Goal: Transaction & Acquisition: Book appointment/travel/reservation

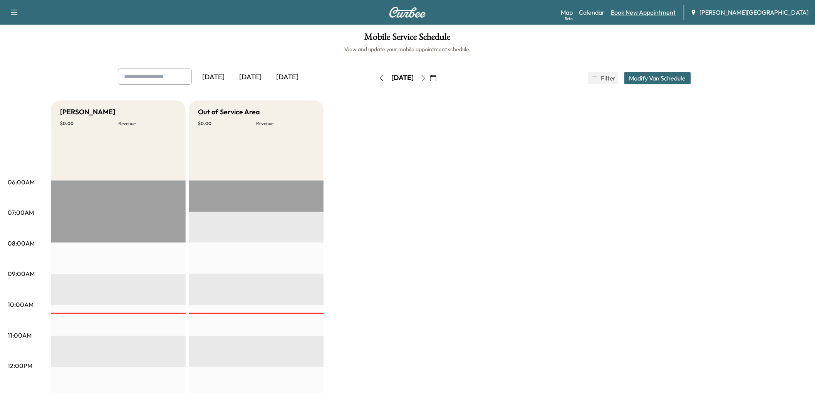
click at [673, 14] on link "Book New Appointment" at bounding box center [643, 12] width 65 height 9
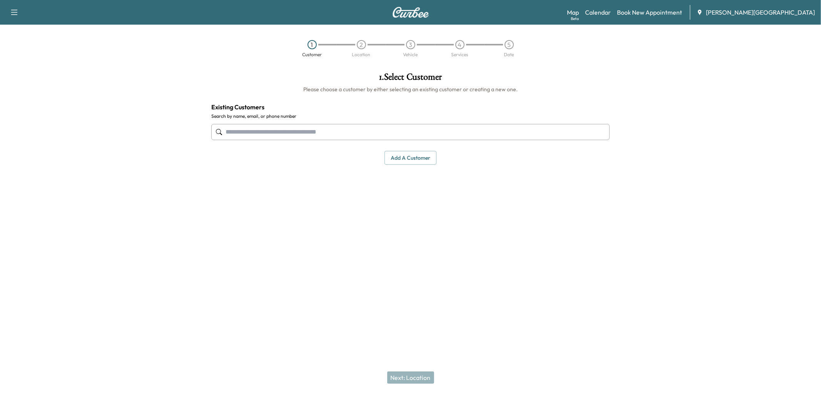
click at [411, 165] on button "Add a customer" at bounding box center [411, 158] width 52 height 14
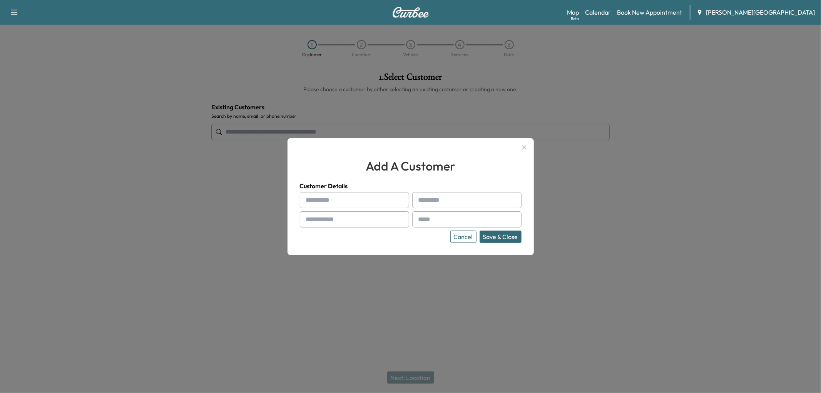
drag, startPoint x: 326, startPoint y: 199, endPoint x: 391, endPoint y: 179, distance: 68.3
click at [332, 198] on input "text" at bounding box center [354, 200] width 109 height 16
click at [380, 203] on input "text" at bounding box center [354, 200] width 109 height 16
type input "*"
click at [451, 243] on button "Cancel" at bounding box center [464, 237] width 26 height 12
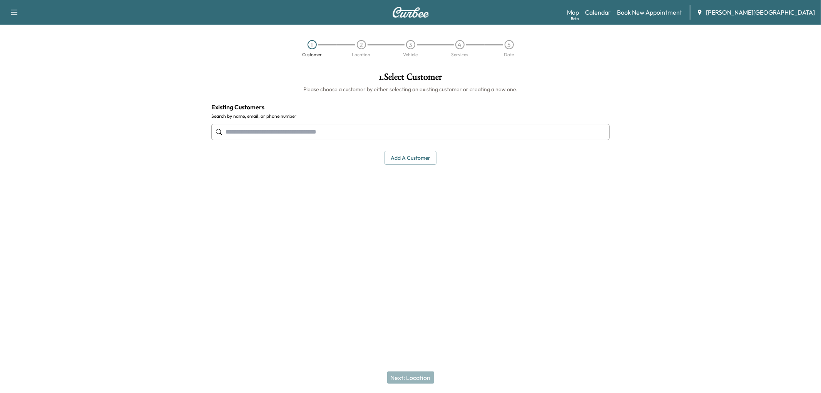
click at [415, 140] on input "text" at bounding box center [410, 132] width 399 height 16
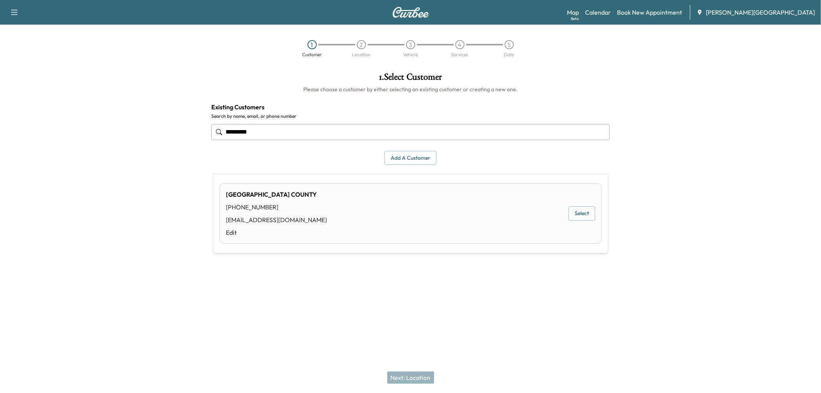
click at [447, 229] on div "[GEOGRAPHIC_DATA] [PHONE_NUMBER] [EMAIL_ADDRESS][DOMAIN_NAME] Edit Select" at bounding box center [410, 213] width 382 height 60
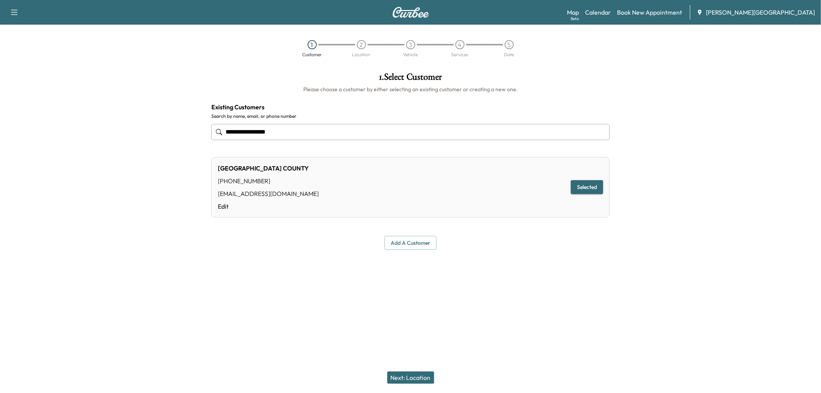
type input "**********"
click at [420, 379] on button "Next: Location" at bounding box center [410, 378] width 47 height 12
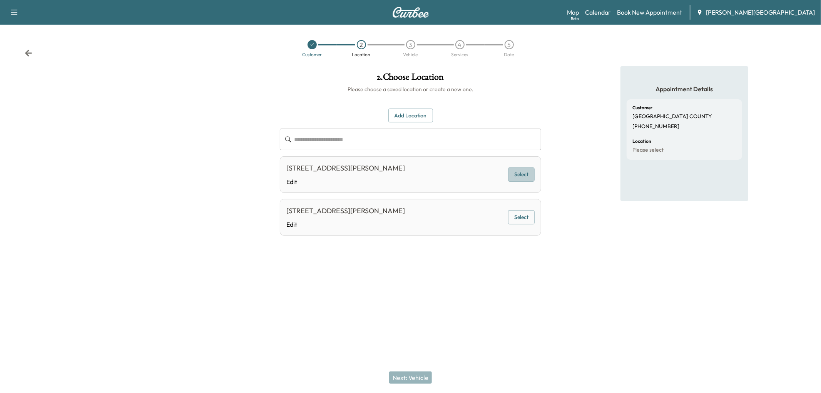
click at [509, 182] on button "Select" at bounding box center [521, 175] width 27 height 14
click at [407, 372] on button "Next: Vehicle" at bounding box center [410, 378] width 43 height 12
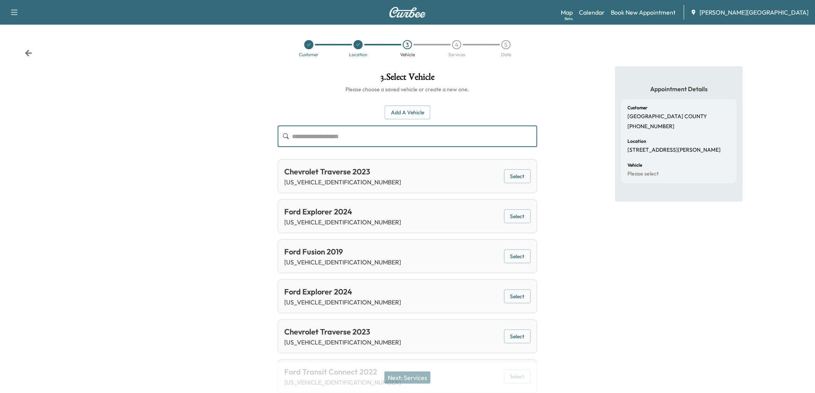
paste input "**********"
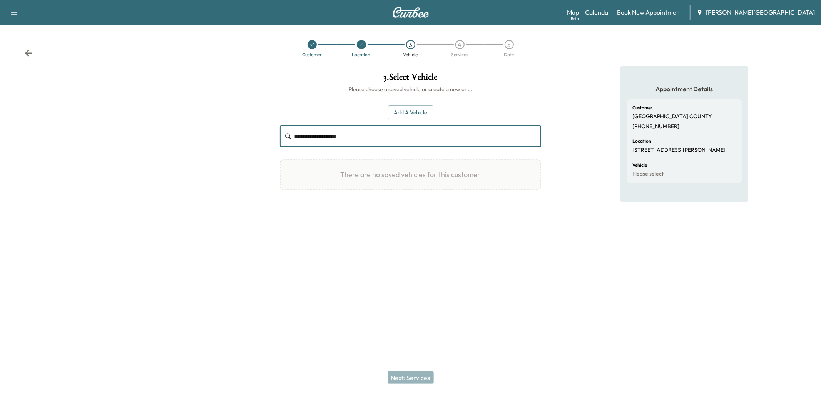
type input "**********"
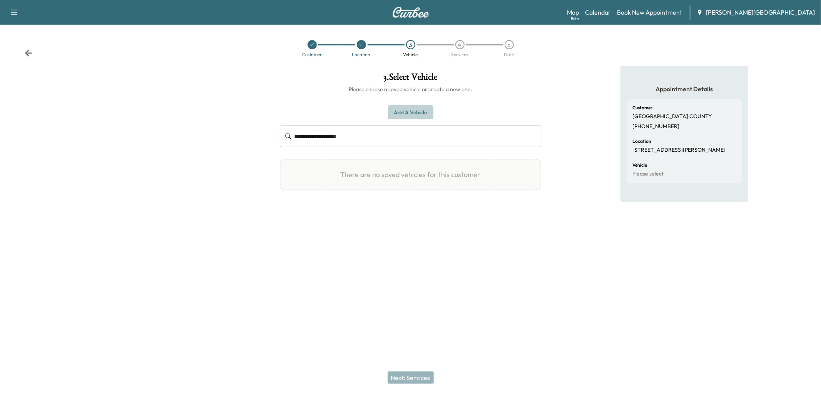
click at [413, 120] on button "Add a Vehicle" at bounding box center [410, 113] width 45 height 14
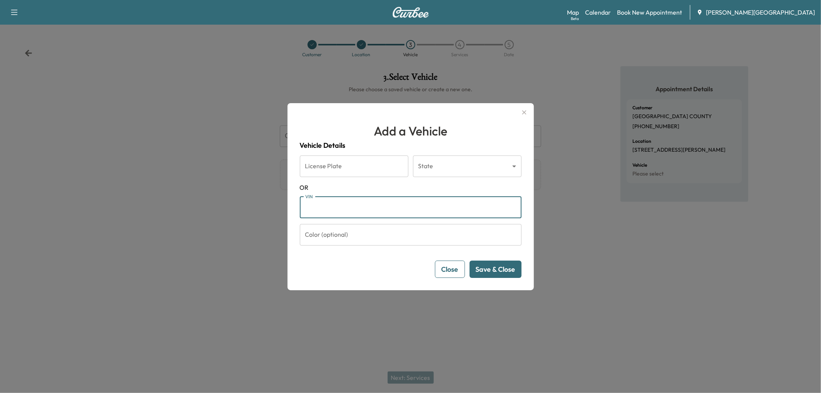
paste input "**********"
type input "**********"
click at [482, 278] on button "Save & Close" at bounding box center [496, 269] width 52 height 17
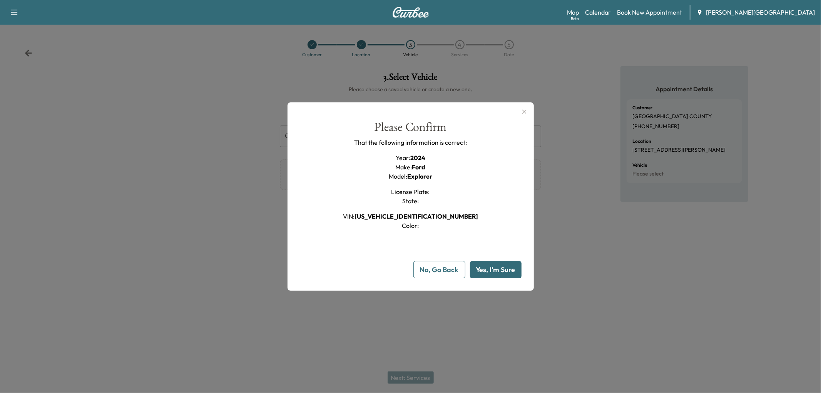
click at [482, 278] on button "Yes, I'm Sure" at bounding box center [496, 269] width 52 height 17
click at [434, 278] on button "No, Go Back" at bounding box center [440, 269] width 52 height 17
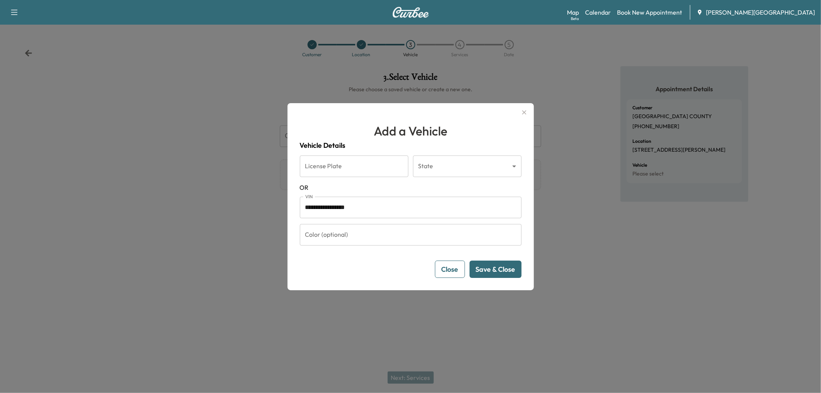
click at [522, 110] on icon "button" at bounding box center [524, 112] width 4 height 4
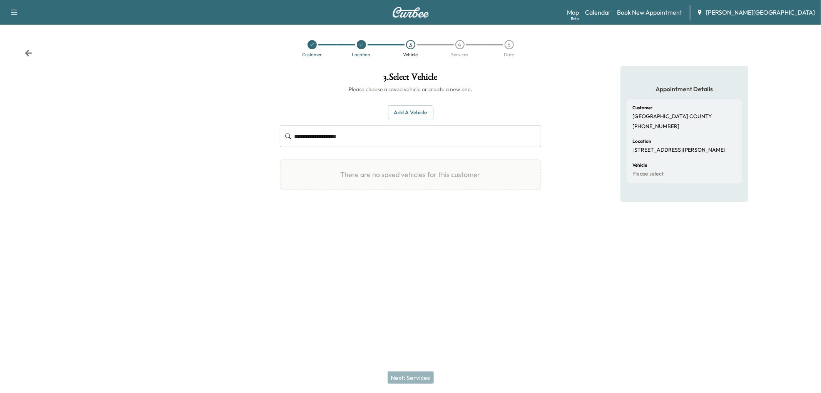
click at [405, 147] on input "**********" at bounding box center [417, 137] width 247 height 22
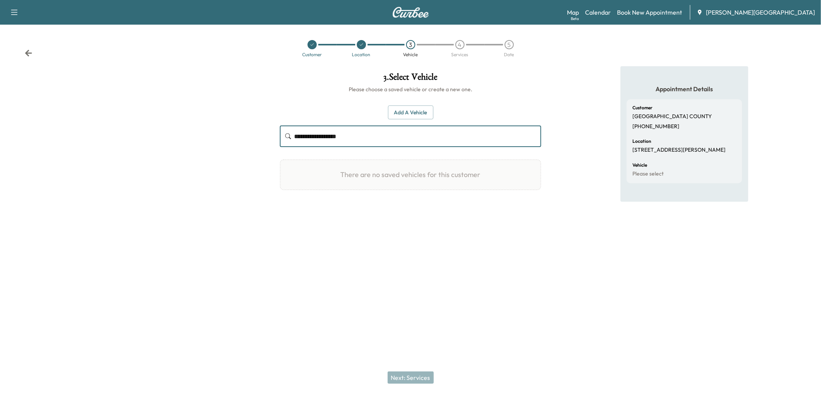
paste input "text"
type input "**********"
click at [418, 193] on div "Ford Explorer 2024 [US_VEHICLE_IDENTIFICATION_NUMBER] Select" at bounding box center [410, 176] width 261 height 34
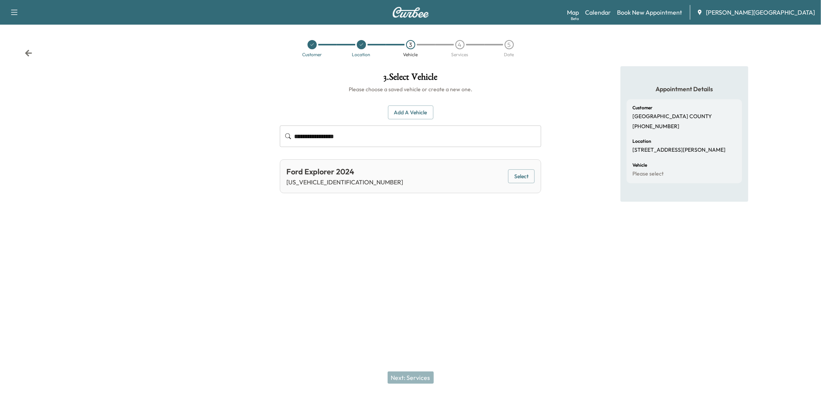
click at [521, 184] on button "Select" at bounding box center [521, 176] width 27 height 14
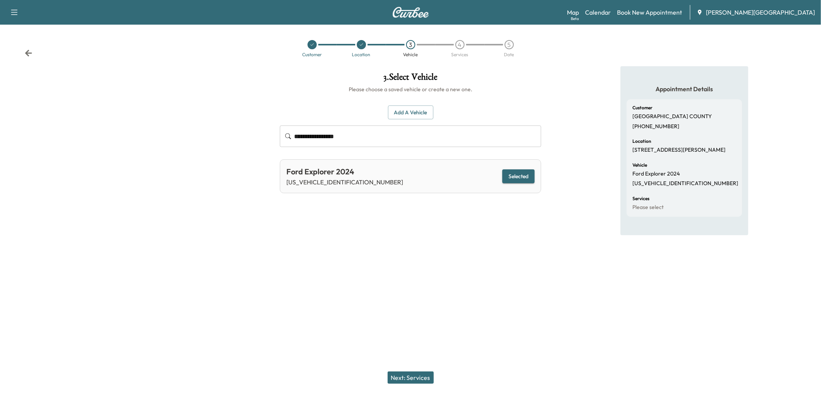
click at [410, 379] on button "Next: Services" at bounding box center [411, 378] width 46 height 12
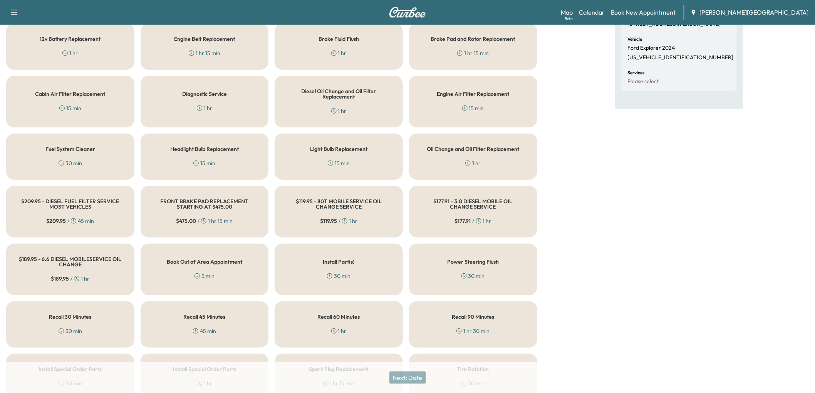
scroll to position [128, 0]
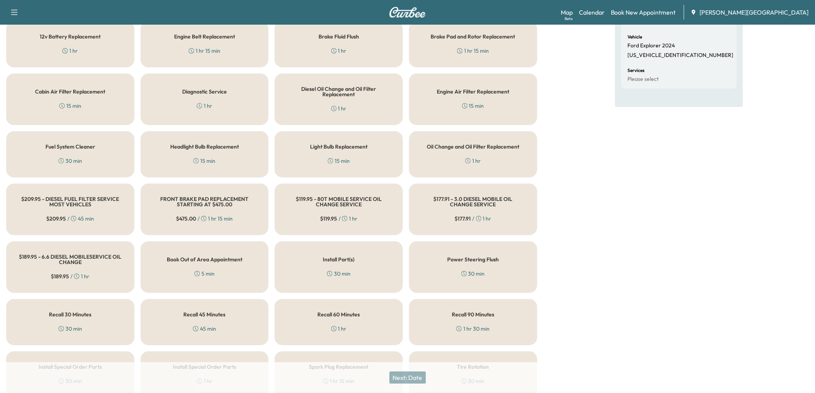
click at [458, 178] on div "Oil Change and Oil Filter Replacement 1 hr" at bounding box center [473, 154] width 128 height 46
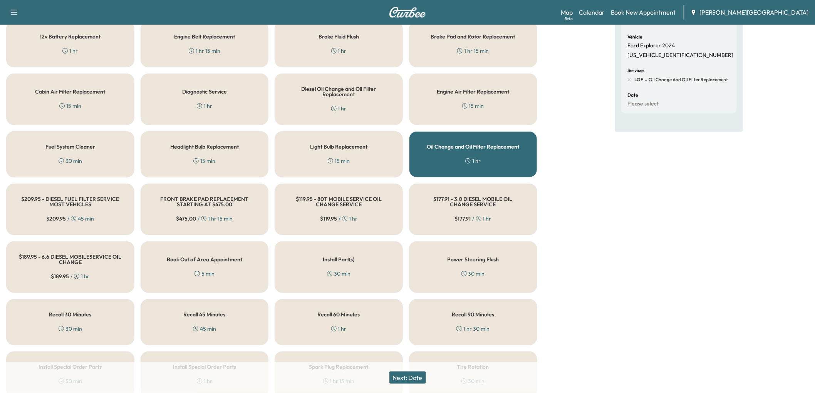
click at [395, 377] on button "Next: Date" at bounding box center [407, 378] width 37 height 12
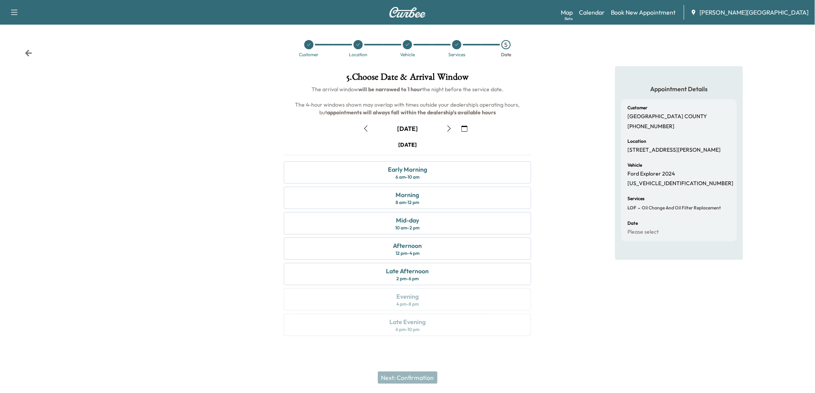
click at [367, 132] on icon "button" at bounding box center [366, 129] width 6 height 6
click at [366, 135] on div "[DATE]" at bounding box center [407, 128] width 96 height 12
click at [446, 126] on icon "button" at bounding box center [449, 129] width 6 height 6
click at [390, 165] on div "Early Morning" at bounding box center [407, 169] width 39 height 9
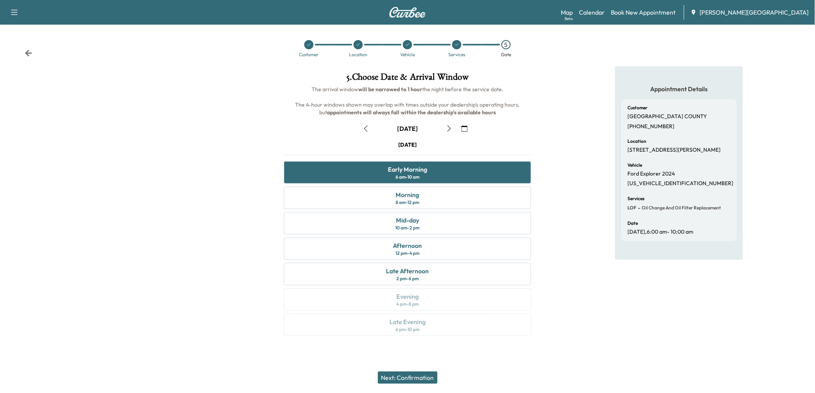
click at [367, 126] on icon "button" at bounding box center [366, 129] width 6 height 6
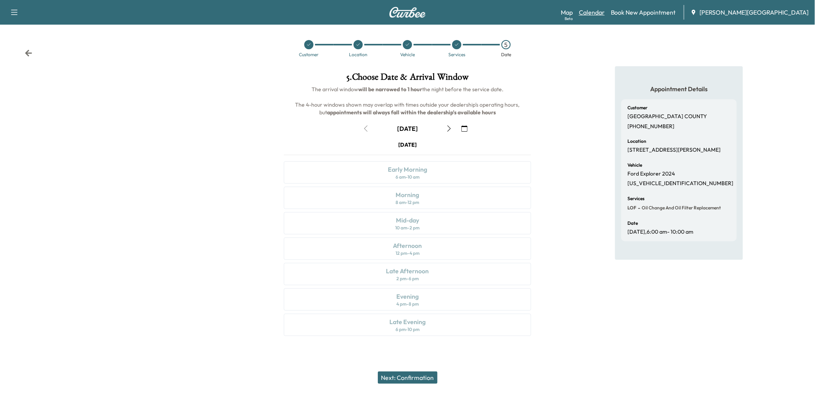
click at [605, 13] on link "Calendar" at bounding box center [592, 12] width 26 height 9
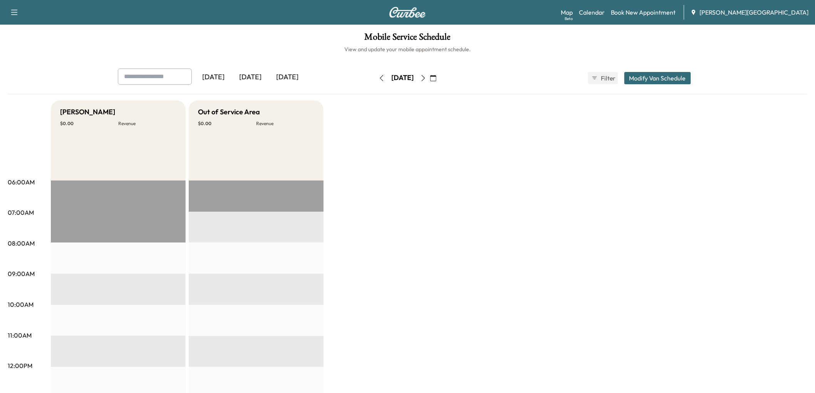
click at [440, 84] on button "button" at bounding box center [433, 78] width 13 height 12
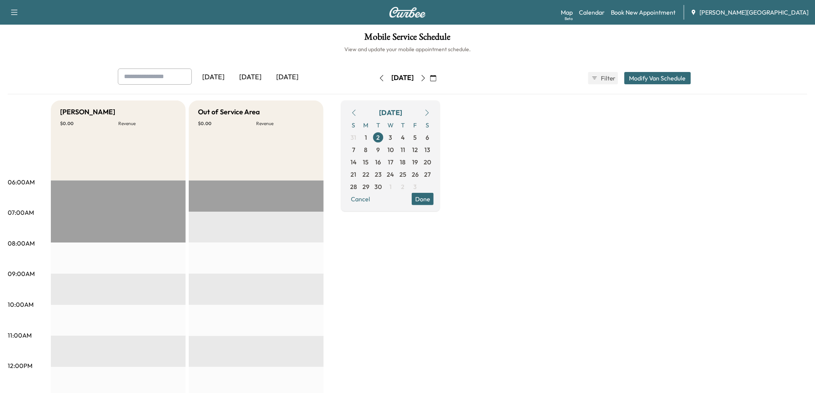
click at [357, 116] on icon "button" at bounding box center [354, 113] width 6 height 6
click at [394, 191] on span "27" at bounding box center [390, 186] width 7 height 9
drag, startPoint x: 499, startPoint y: 56, endPoint x: 434, endPoint y: 157, distance: 119.6
click at [499, 53] on h6 "View and update your mobile appointment schedule." at bounding box center [407, 49] width 799 height 8
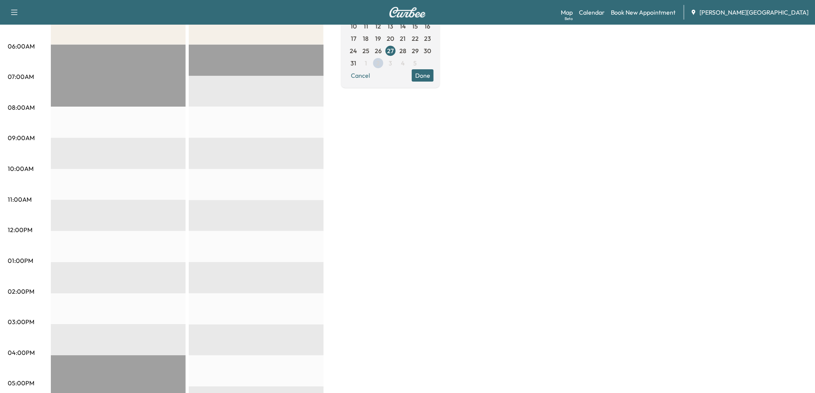
scroll to position [43, 0]
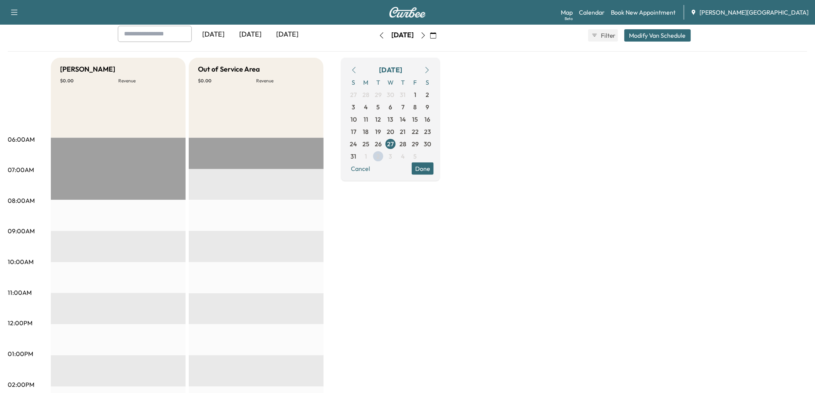
click at [430, 42] on button "button" at bounding box center [423, 35] width 13 height 12
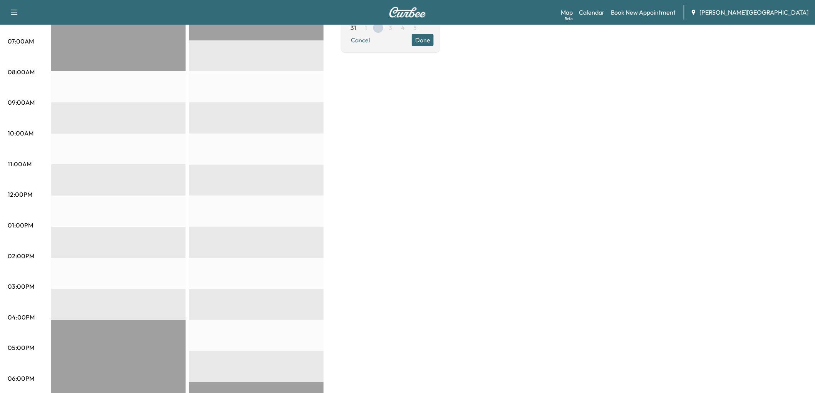
scroll to position [43, 0]
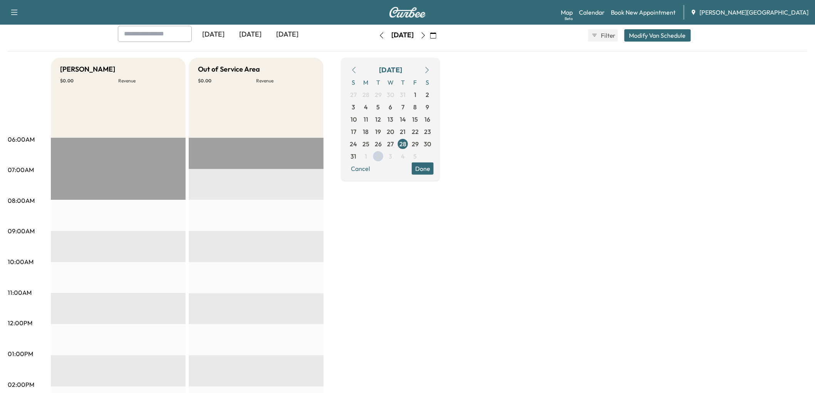
click at [426, 39] on icon "button" at bounding box center [423, 35] width 6 height 6
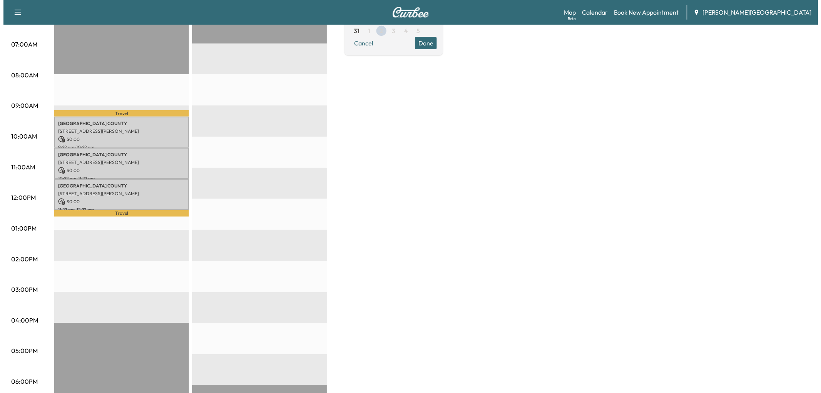
scroll to position [85, 0]
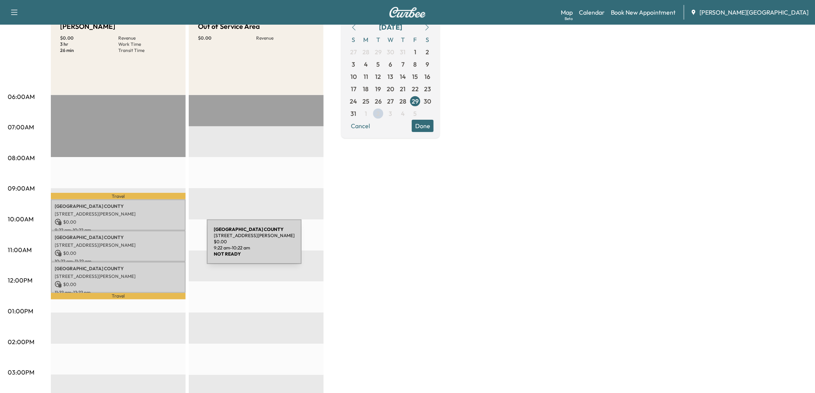
click at [149, 226] on p "$ 0.00" at bounding box center [118, 222] width 127 height 7
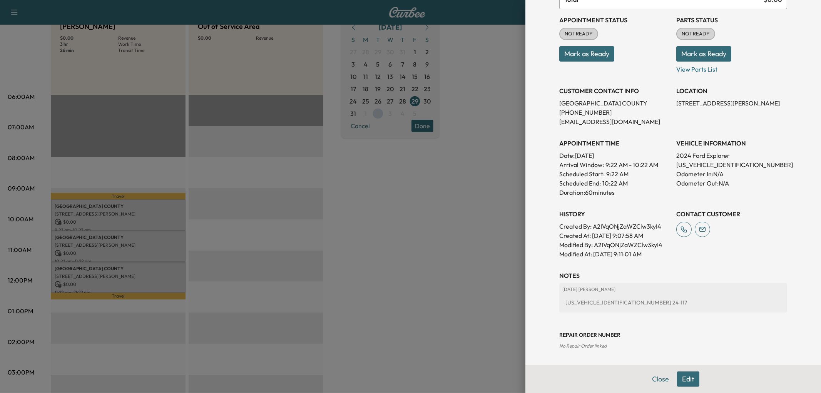
scroll to position [128, 0]
click at [97, 271] on div at bounding box center [410, 196] width 821 height 393
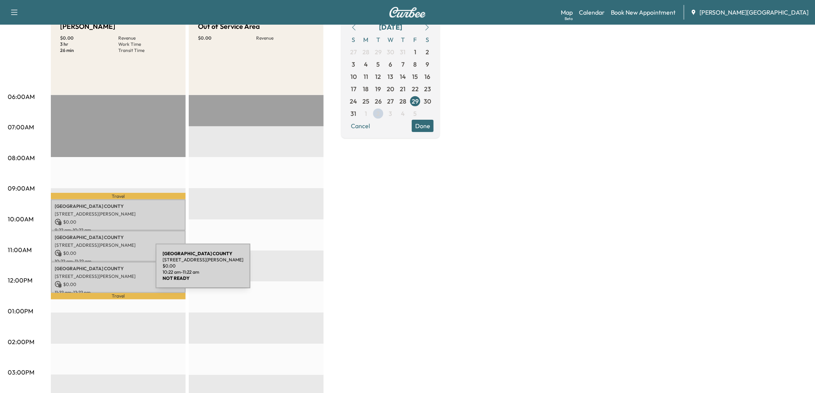
click at [98, 262] on div "RIVERSIDE COUNTY 73-[STREET_ADDRESS][PERSON_NAME] $ 0.00 10:22 am - 11:22 am" at bounding box center [118, 246] width 135 height 31
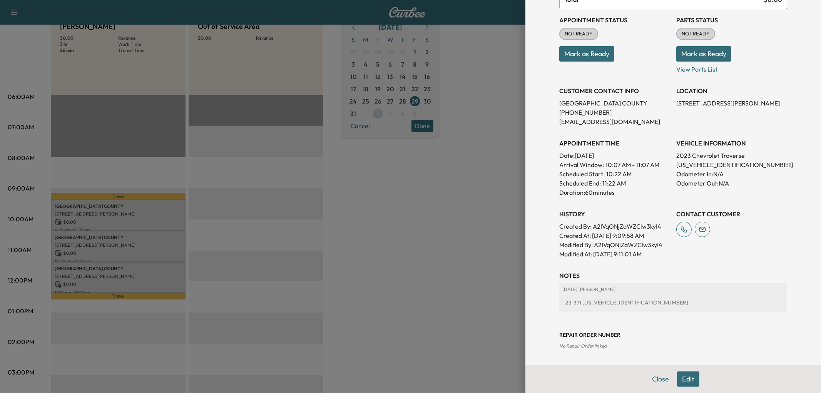
scroll to position [171, 0]
click at [161, 293] on div at bounding box center [410, 196] width 821 height 393
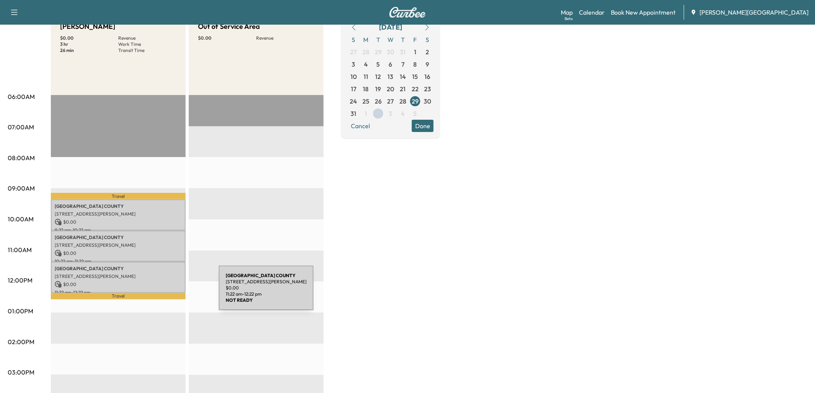
click at [161, 293] on div "RIVERSIDE COUNTY 73-[STREET_ADDRESS][PERSON_NAME] $ 0.00 11:22 am - 12:22 pm" at bounding box center [118, 277] width 135 height 31
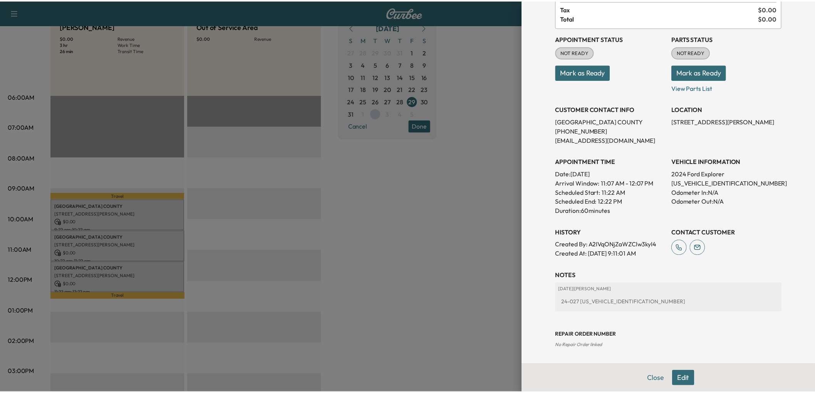
scroll to position [128, 0]
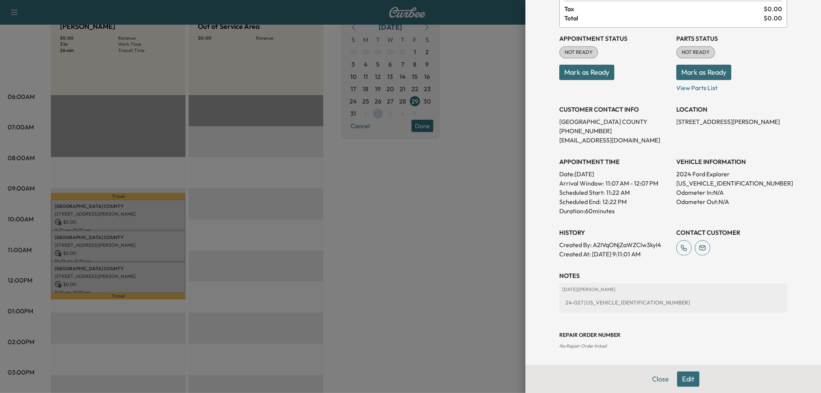
click at [479, 244] on div at bounding box center [410, 196] width 821 height 393
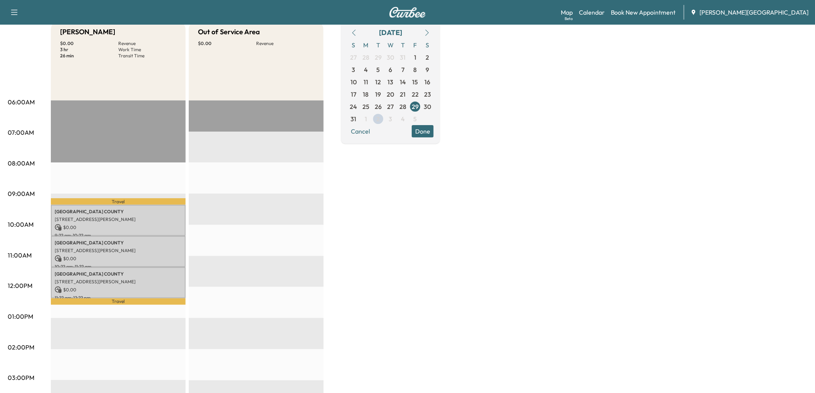
scroll to position [85, 0]
